Goal: Obtain resource: Download file/media

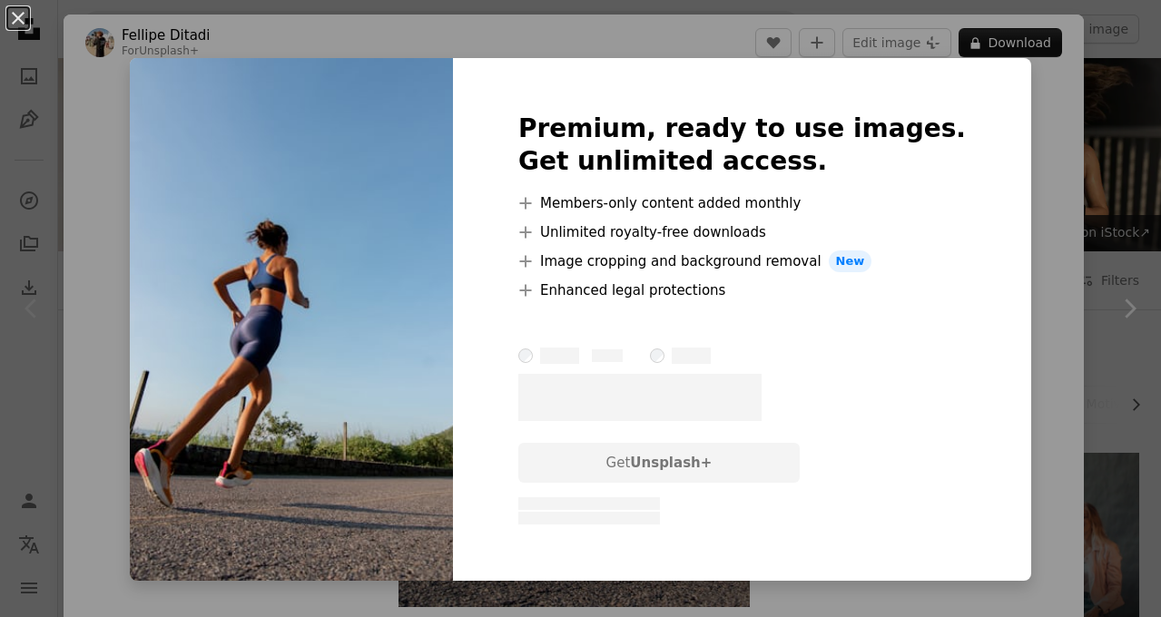
scroll to position [389, 0]
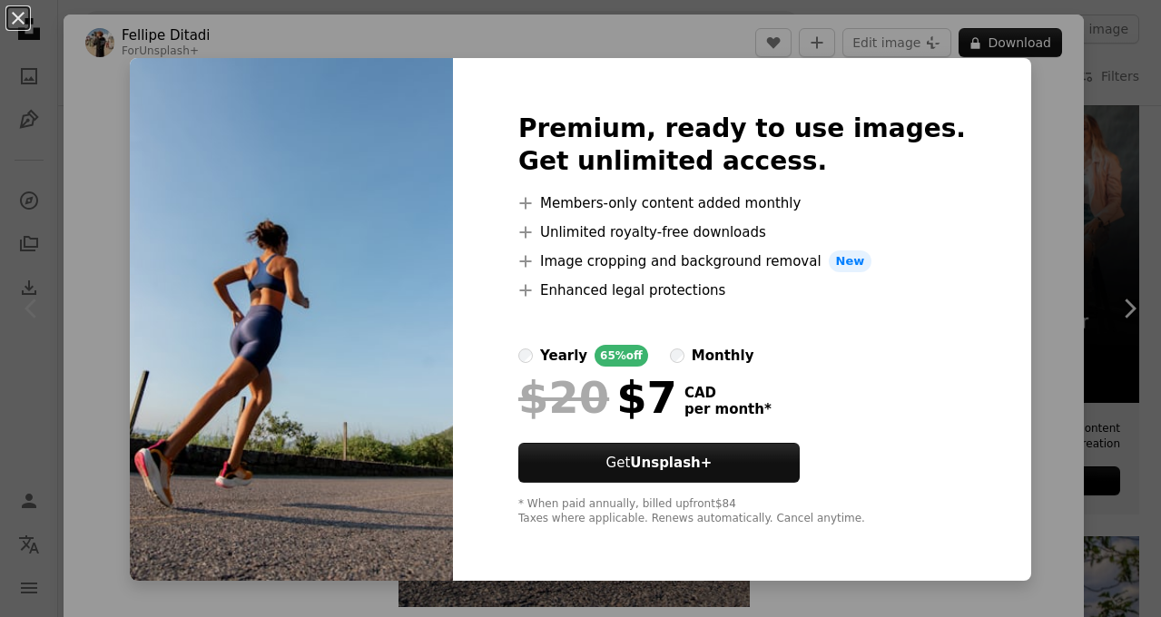
click at [94, 111] on div "An X shape Premium, ready to use images. Get unlimited access. A plus sign Memb…" at bounding box center [580, 308] width 1161 height 617
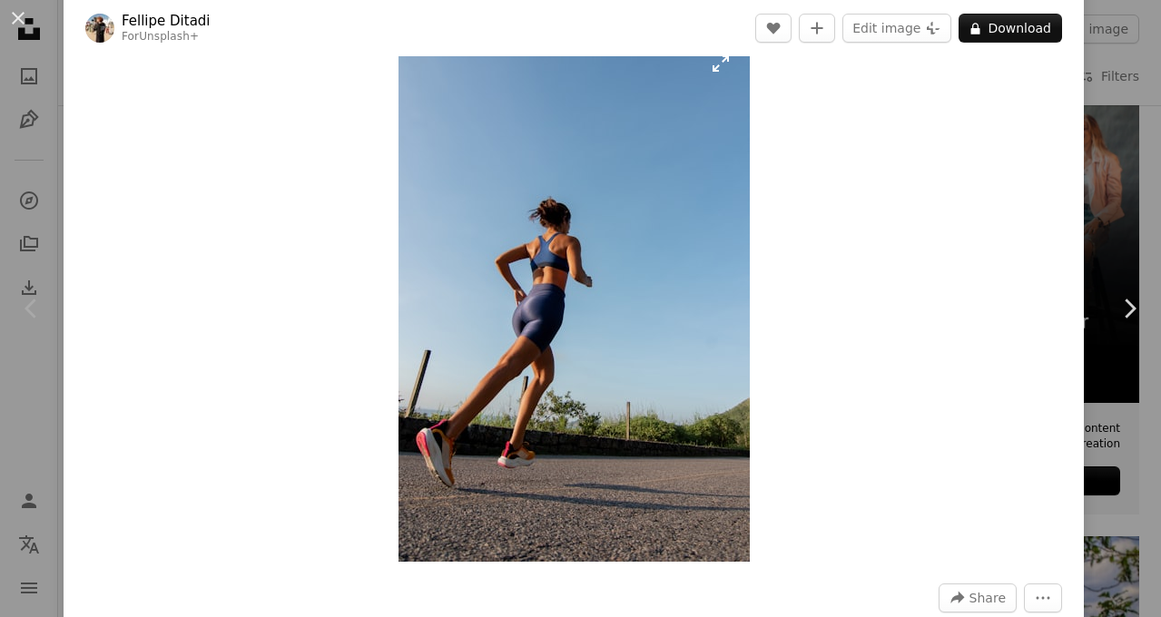
scroll to position [46, 0]
click at [686, 383] on img "Zoom in on this image" at bounding box center [574, 298] width 351 height 528
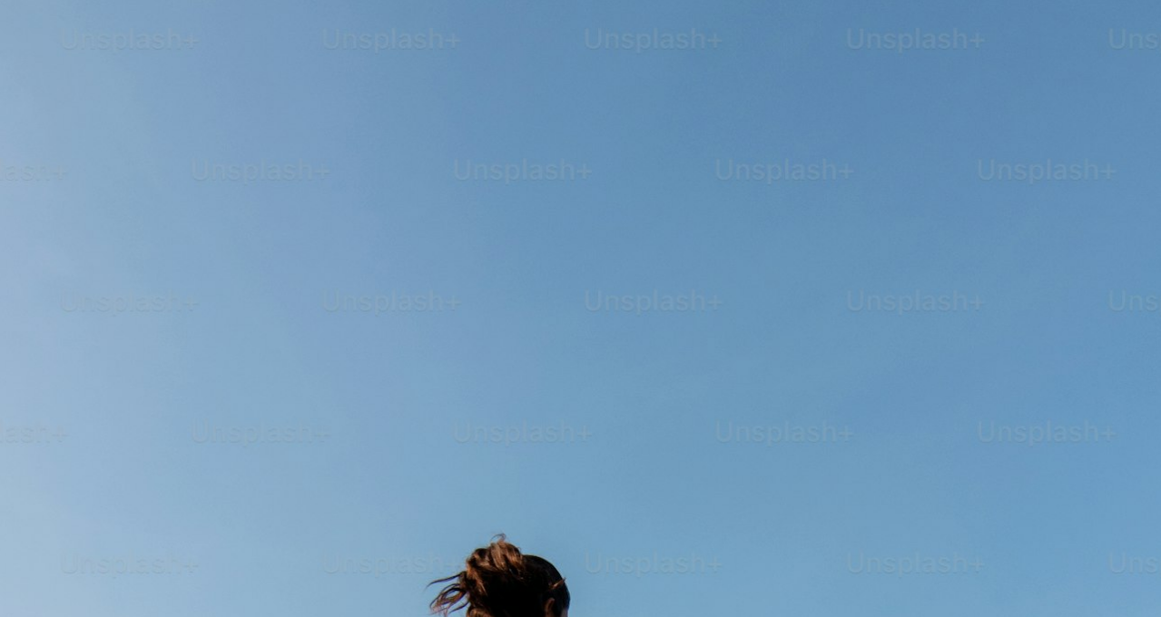
scroll to position [564, 0]
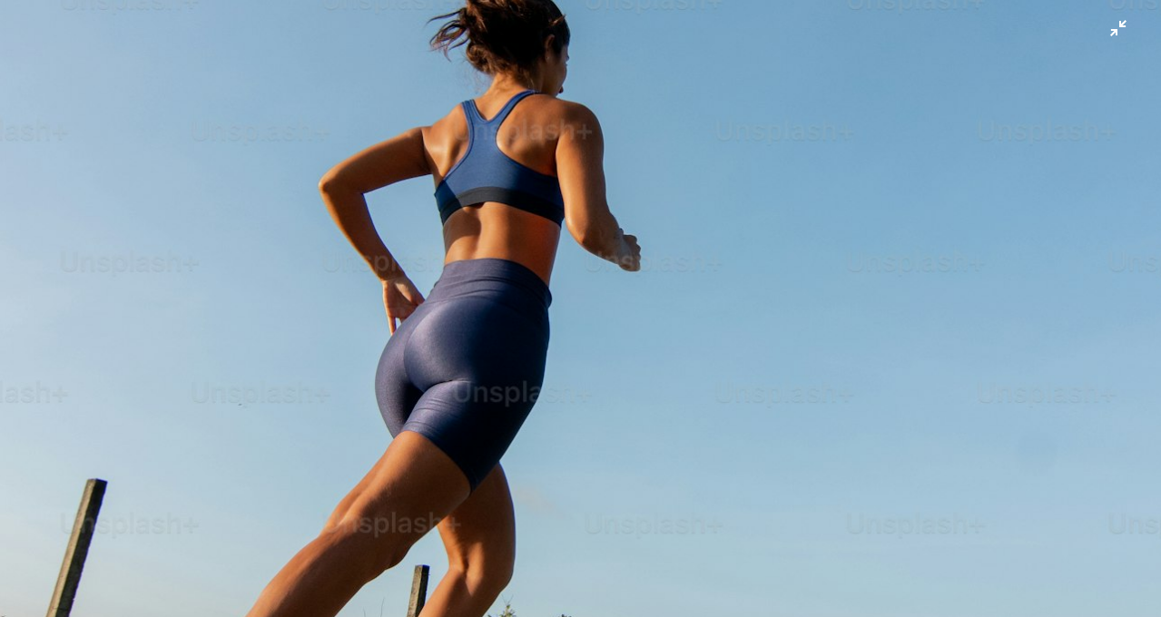
click at [587, 216] on img "Zoom out on this image" at bounding box center [580, 307] width 1163 height 1745
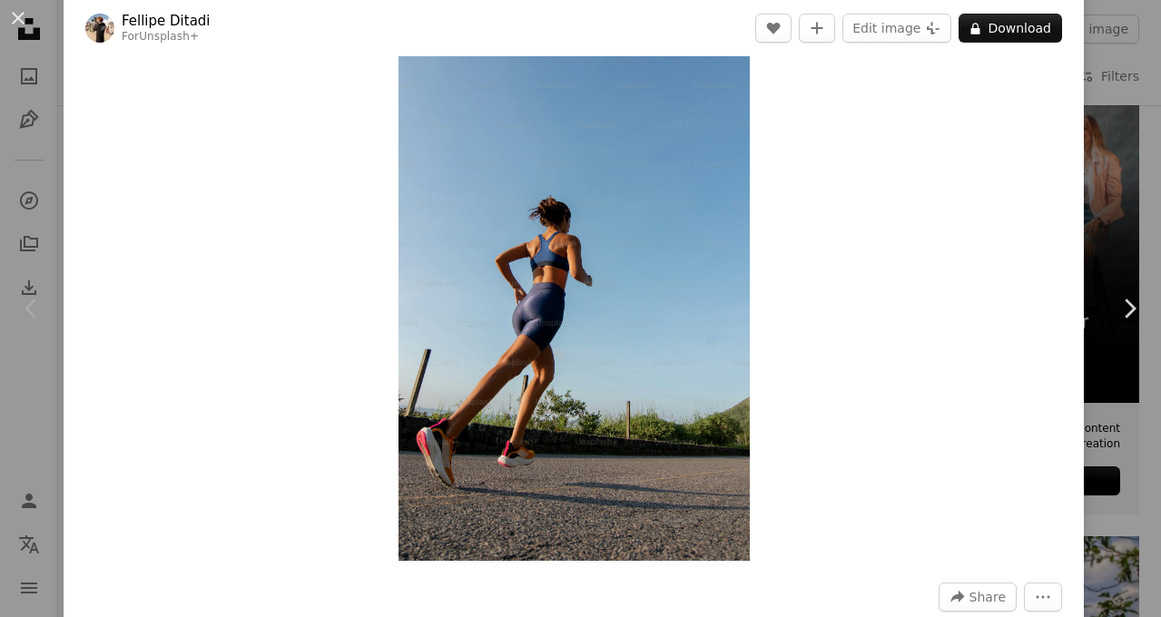
click at [587, 216] on img "Zoom in on this image" at bounding box center [574, 298] width 351 height 528
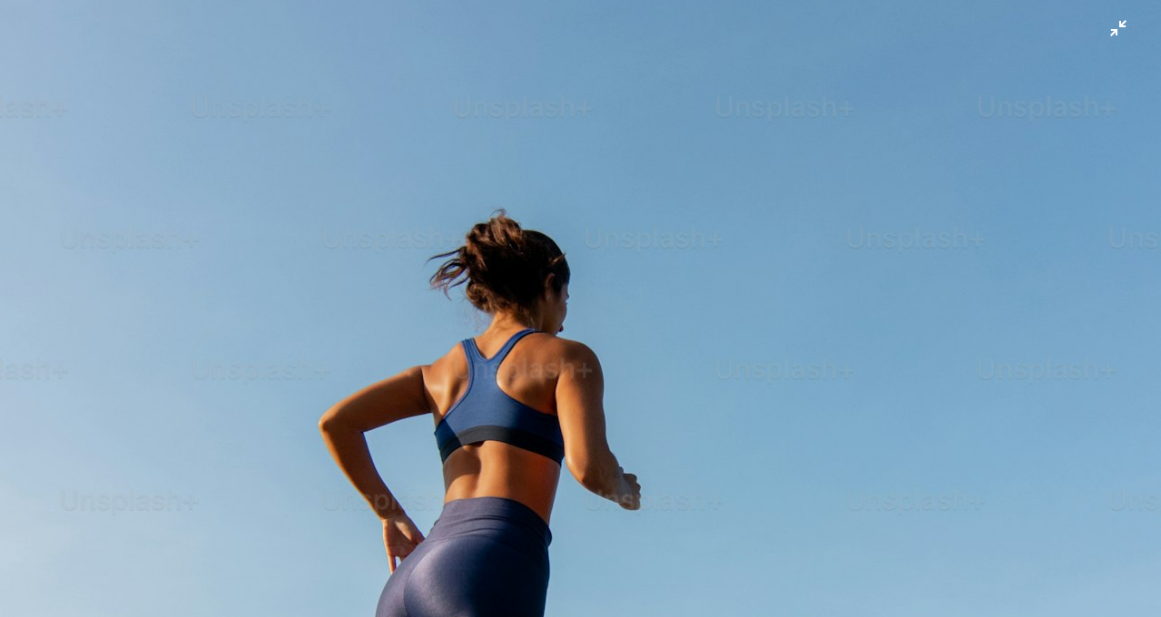
scroll to position [0, 0]
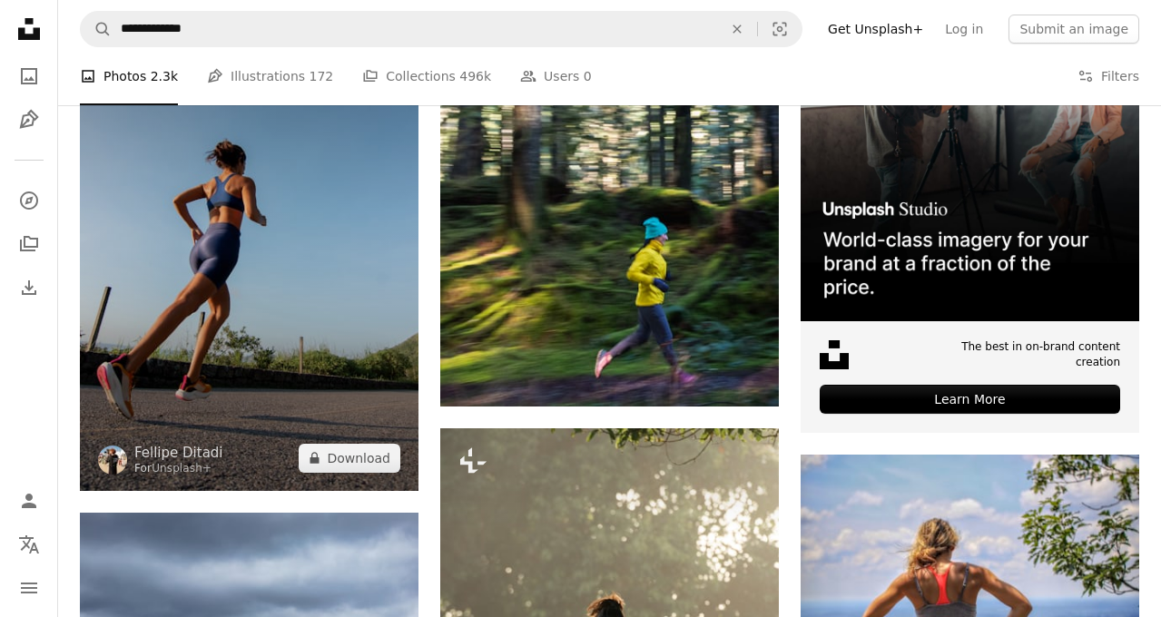
scroll to position [485, 0]
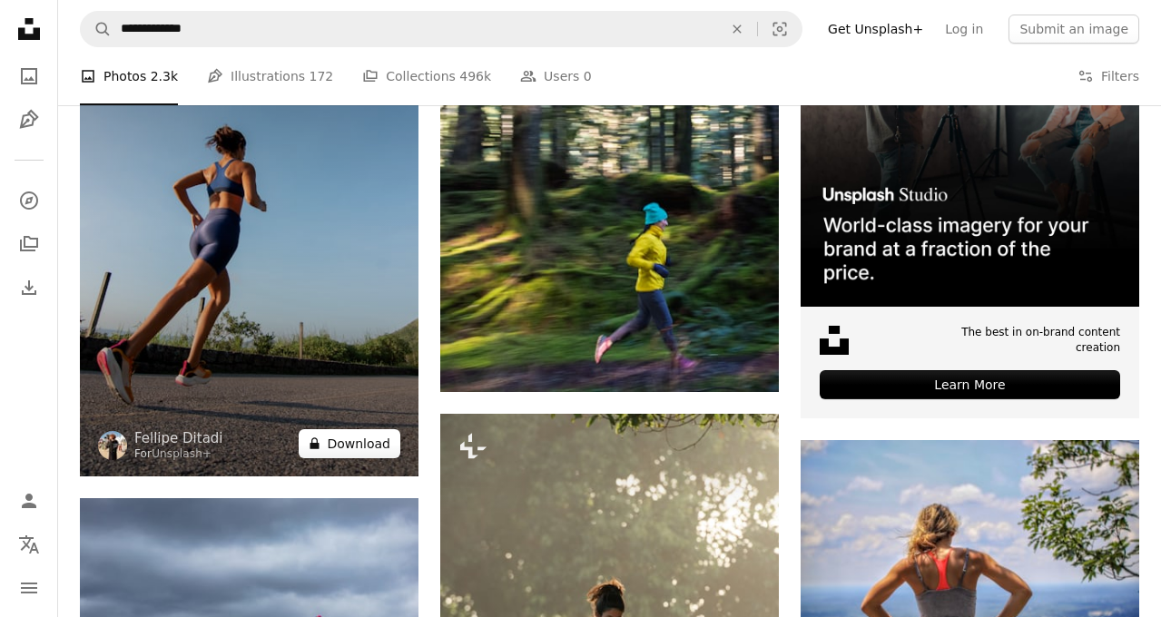
click at [329, 439] on button "A lock Download" at bounding box center [350, 443] width 102 height 29
